Goal: Task Accomplishment & Management: Complete application form

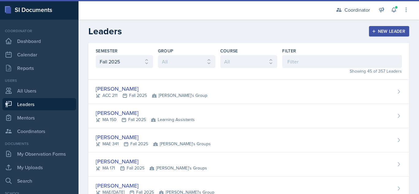
select select "19fb88f7-c89b-4031-b5a0-458fd49807a1"
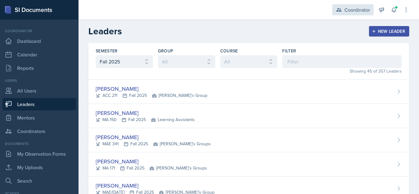
click at [341, 6] on div "Coordinator" at bounding box center [352, 9] width 41 height 11
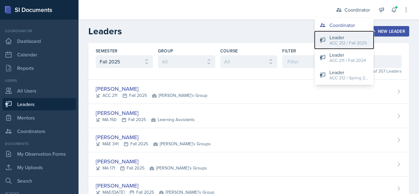
click at [340, 43] on div "ACC 212 / Fall 2025" at bounding box center [348, 43] width 37 height 6
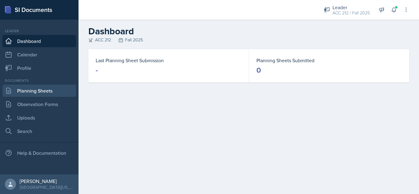
click at [29, 88] on link "Planning Sheets" at bounding box center [39, 91] width 74 height 12
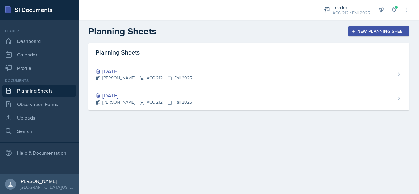
click at [380, 35] on button "New Planning Sheet" at bounding box center [379, 31] width 61 height 10
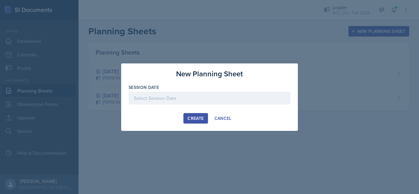
click at [264, 94] on div at bounding box center [210, 98] width 162 height 13
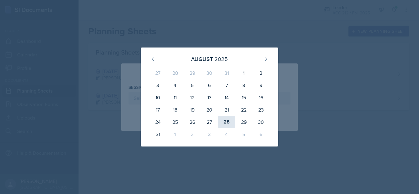
click at [228, 122] on div "28" at bounding box center [226, 122] width 17 height 12
type input "August 28th, 2025"
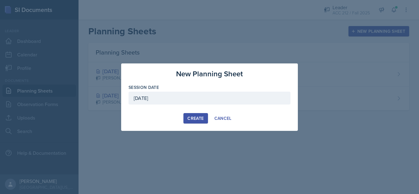
click at [188, 116] on div "Create" at bounding box center [196, 118] width 16 height 5
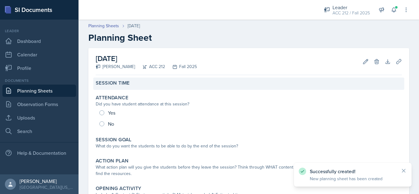
click at [126, 82] on label "Session Time" at bounding box center [113, 83] width 34 height 6
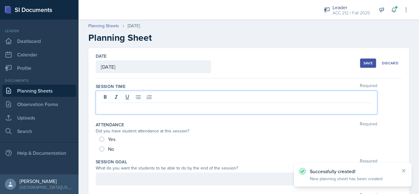
click at [142, 94] on div at bounding box center [237, 103] width 282 height 24
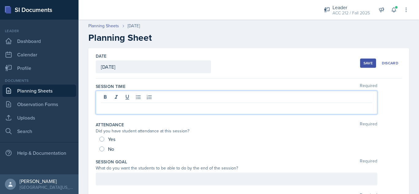
click at [145, 105] on p at bounding box center [236, 107] width 271 height 7
click at [172, 76] on div "Date August 28th, 2025 August 2025 27 28 29 30 31 1 2 3 4 5 6 7 8 9 10 11 12 13…" at bounding box center [249, 63] width 306 height 30
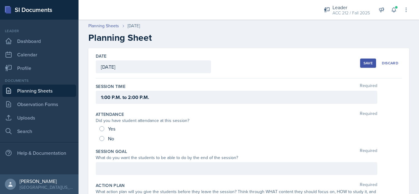
click at [104, 126] on div "Yes" at bounding box center [107, 129] width 17 height 10
click at [102, 127] on input "Yes" at bounding box center [101, 128] width 5 height 5
radio input "true"
click at [137, 109] on div "Session Time Required 1:00 P.M. to 2:00 P.M." at bounding box center [249, 95] width 306 height 28
click at [370, 62] on button "Save" at bounding box center [368, 63] width 16 height 9
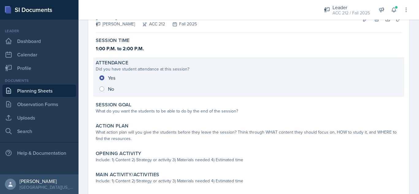
scroll to position [48, 0]
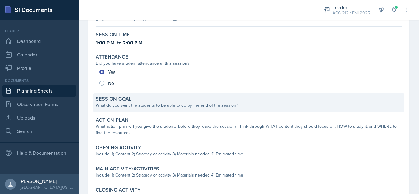
drag, startPoint x: 161, startPoint y: 114, endPoint x: 165, endPoint y: 110, distance: 6.5
click at [165, 110] on div "Session Time 1:00 P.M. to 2:00 P.M. Attendance Did you have student attendance …" at bounding box center [249, 133] width 306 height 209
click at [165, 110] on div "Session Goal What do you want the students to be able to do by the end of the s…" at bounding box center [248, 103] width 311 height 19
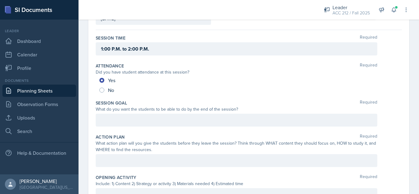
click at [163, 113] on div "Session Goal Required What do you want the students to be able to do by the end…" at bounding box center [249, 115] width 306 height 34
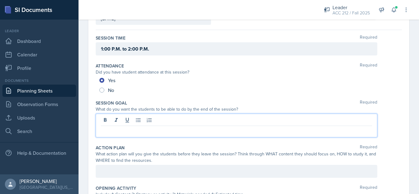
click at [162, 118] on div at bounding box center [237, 126] width 282 height 24
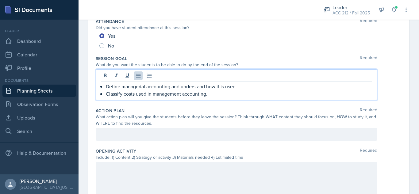
scroll to position [94, 0]
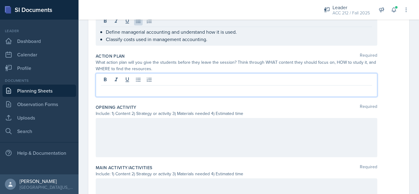
click at [144, 91] on p at bounding box center [236, 90] width 271 height 7
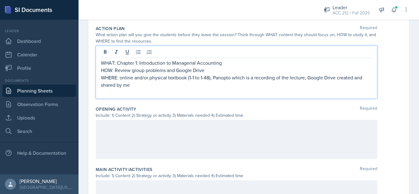
scroll to position [165, 0]
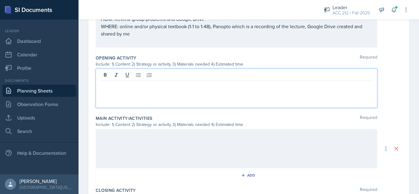
click at [141, 88] on p at bounding box center [236, 85] width 271 height 7
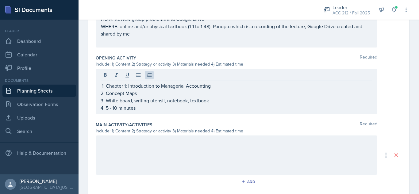
scroll to position [211, 0]
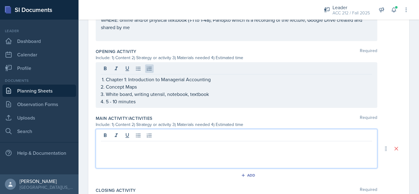
click at [144, 143] on p at bounding box center [236, 146] width 271 height 7
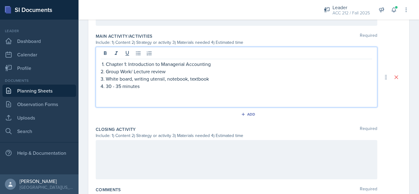
scroll to position [288, 0]
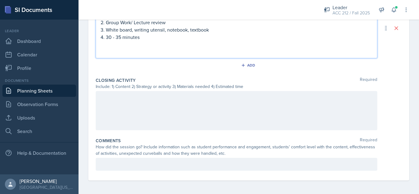
click at [160, 115] on div at bounding box center [237, 110] width 282 height 39
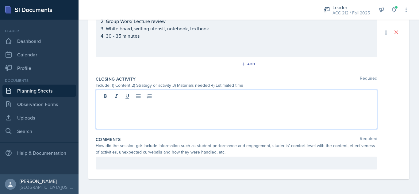
scroll to position [336, 0]
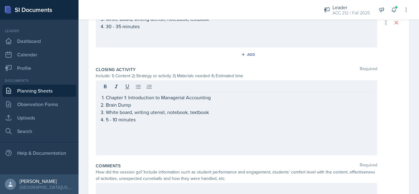
click at [207, 53] on div "Add" at bounding box center [249, 56] width 306 height 12
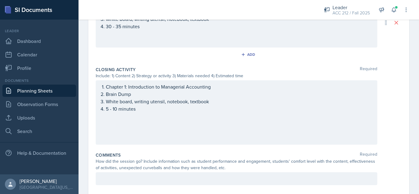
scroll to position [0, 0]
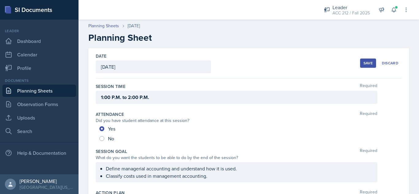
click at [360, 60] on button "Save" at bounding box center [368, 63] width 16 height 9
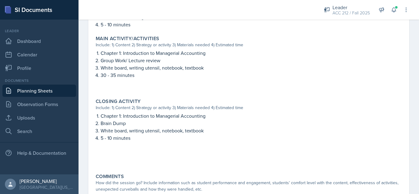
scroll to position [293, 0]
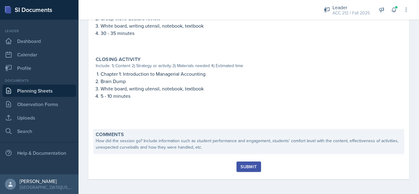
click at [209, 149] on div "How did the session go? Include information such as student performance and eng…" at bounding box center [249, 144] width 306 height 13
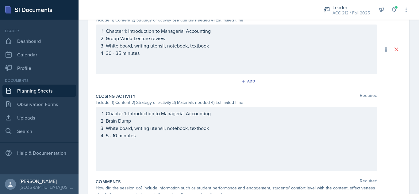
scroll to position [352, 0]
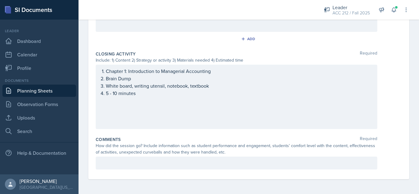
click at [186, 157] on div "Comments Required How did the session go? Include information such as student p…" at bounding box center [249, 154] width 306 height 41
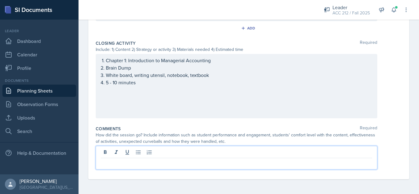
click at [187, 164] on p at bounding box center [236, 163] width 271 height 7
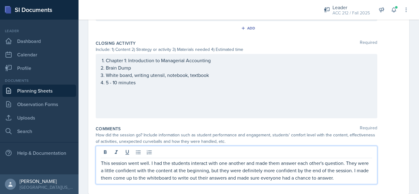
scroll to position [377, 0]
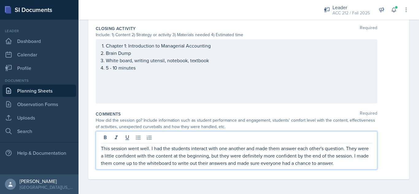
click at [360, 162] on p "This session went well. I had the students interact with one another and made t…" at bounding box center [236, 156] width 271 height 22
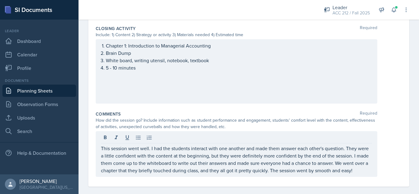
click at [381, 109] on div "Comments Required How did the session go? Include information such as student p…" at bounding box center [249, 145] width 306 height 73
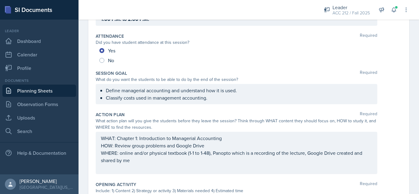
scroll to position [0, 0]
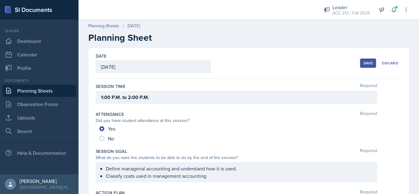
click at [364, 61] on div "Save" at bounding box center [368, 63] width 9 height 5
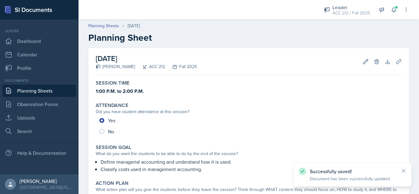
click at [52, 92] on link "Planning Sheets" at bounding box center [39, 91] width 74 height 12
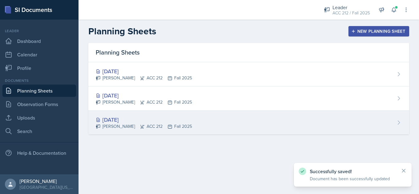
click at [218, 121] on div "Aug 25th, 2025 Aley Perez ACC 212 Fall 2025" at bounding box center [248, 123] width 321 height 24
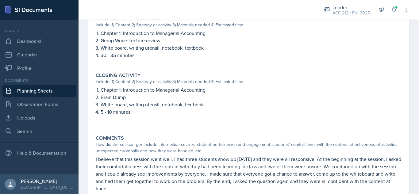
scroll to position [312, 0]
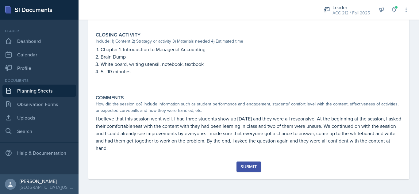
click at [243, 170] on button "Submit" at bounding box center [249, 167] width 24 height 10
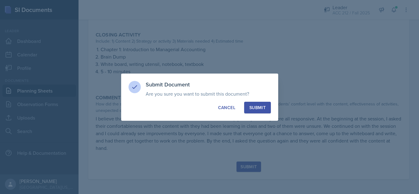
click at [253, 109] on div "Submit" at bounding box center [258, 108] width 16 height 6
radio input "true"
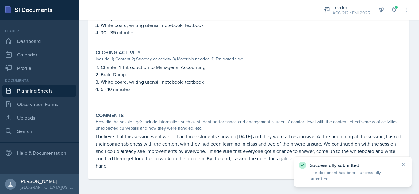
click at [47, 90] on link "Planning Sheets" at bounding box center [39, 91] width 74 height 12
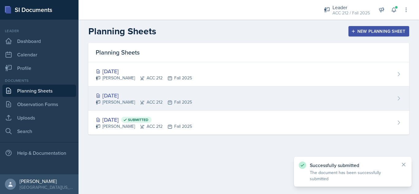
click at [172, 91] on div "[DATE] [PERSON_NAME] ACC 212 Fall 2025" at bounding box center [248, 99] width 321 height 24
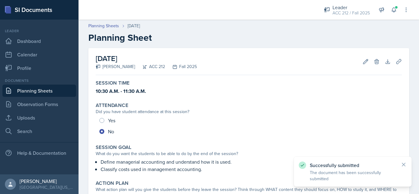
scroll to position [295, 0]
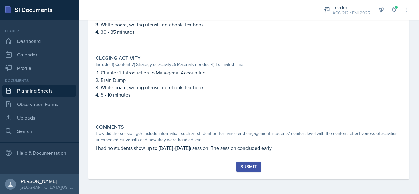
click at [243, 164] on div "Submit" at bounding box center [249, 166] width 16 height 5
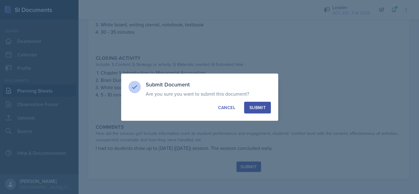
click at [265, 111] on button "Submit" at bounding box center [257, 108] width 27 height 12
radio input "true"
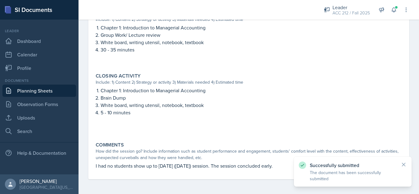
scroll to position [277, 0]
click at [56, 91] on link "Planning Sheets" at bounding box center [39, 91] width 74 height 12
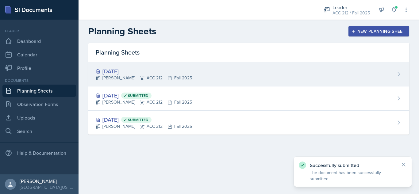
click at [135, 67] on div "Aug 28th, 2025 Aley Perez ACC 212 Fall 2025" at bounding box center [248, 74] width 321 height 24
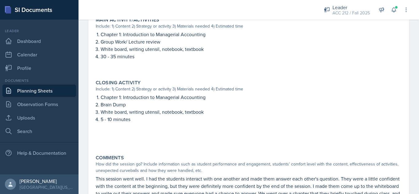
scroll to position [323, 0]
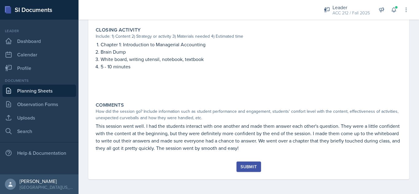
click at [252, 167] on div "Submit" at bounding box center [249, 166] width 16 height 5
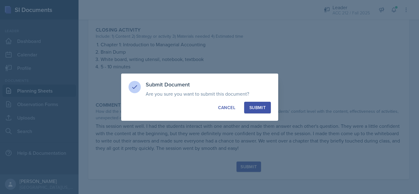
click at [259, 106] on div "Submit" at bounding box center [258, 108] width 16 height 6
radio input "true"
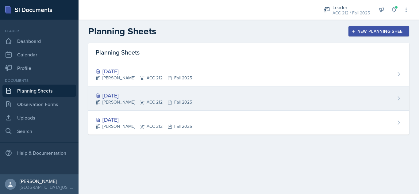
click at [130, 95] on div "[DATE]" at bounding box center [144, 95] width 96 height 8
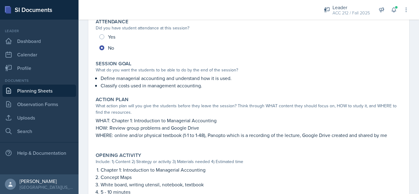
scroll to position [84, 0]
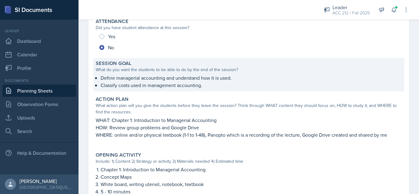
click at [171, 77] on p "Define managerial accounting and understand how it is used." at bounding box center [251, 77] width 301 height 7
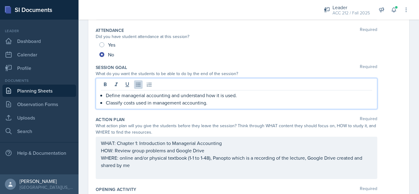
click at [190, 84] on div "Define managerial accounting and understand how it is used. Classify costs used…" at bounding box center [237, 93] width 282 height 31
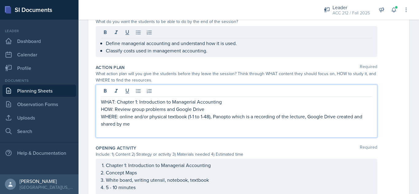
click at [150, 114] on p "WHERE: online and/or physical textbook (1-1 to 1-48), Panopto which is a record…" at bounding box center [236, 120] width 271 height 15
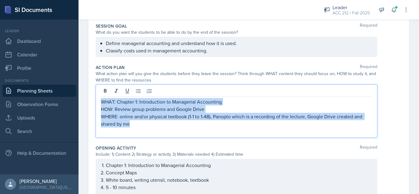
copy div "WHAT: Chapter 1: Introduction to Managerial Accounting HOW: Review group proble…"
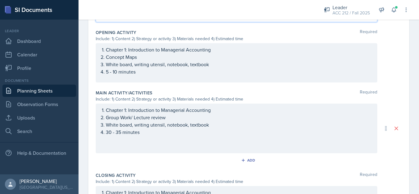
click at [146, 75] on p "5 - 10 minutes" at bounding box center [239, 71] width 266 height 7
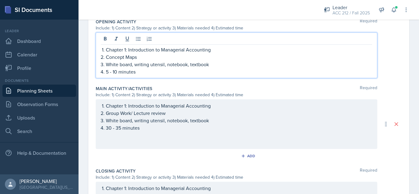
scroll to position [230, 0]
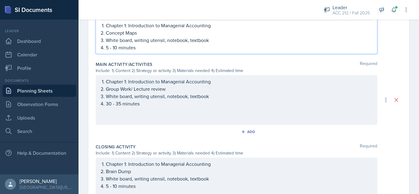
click at [160, 86] on p "Group Work/ Lecture review" at bounding box center [239, 88] width 266 height 7
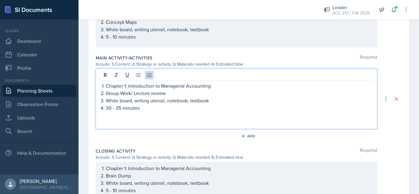
scroll to position [270, 0]
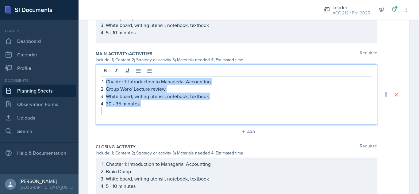
copy div "Chapter 1: Introduction to Managerial Accounting Group Work/ Lecture review Whi…"
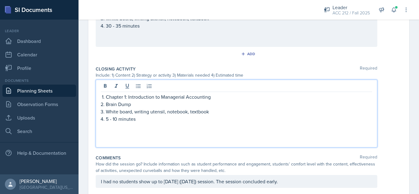
click at [138, 128] on p at bounding box center [236, 126] width 271 height 7
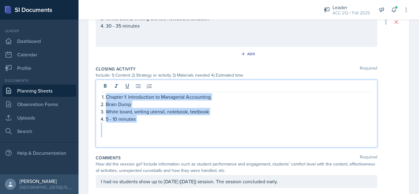
copy div "Chapter 1: Introduction to Managerial Accounting Brain Dump White board, writin…"
